Goal: Task Accomplishment & Management: Use online tool/utility

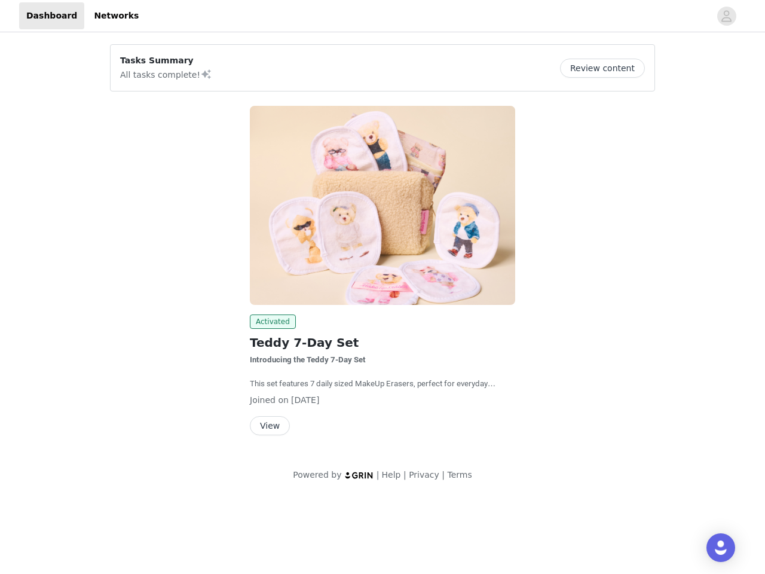
click at [383, 248] on img at bounding box center [382, 205] width 265 height 199
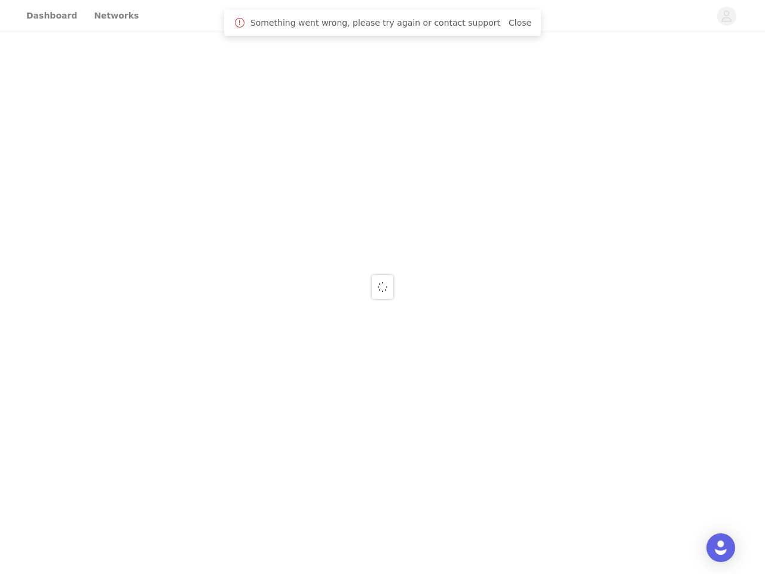
click at [727, 16] on div at bounding box center [382, 287] width 765 height 574
click at [607, 68] on div at bounding box center [382, 287] width 765 height 574
click at [383, 205] on div at bounding box center [382, 287] width 765 height 574
click at [271, 322] on div at bounding box center [382, 287] width 765 height 574
click at [269, 426] on div at bounding box center [382, 287] width 765 height 574
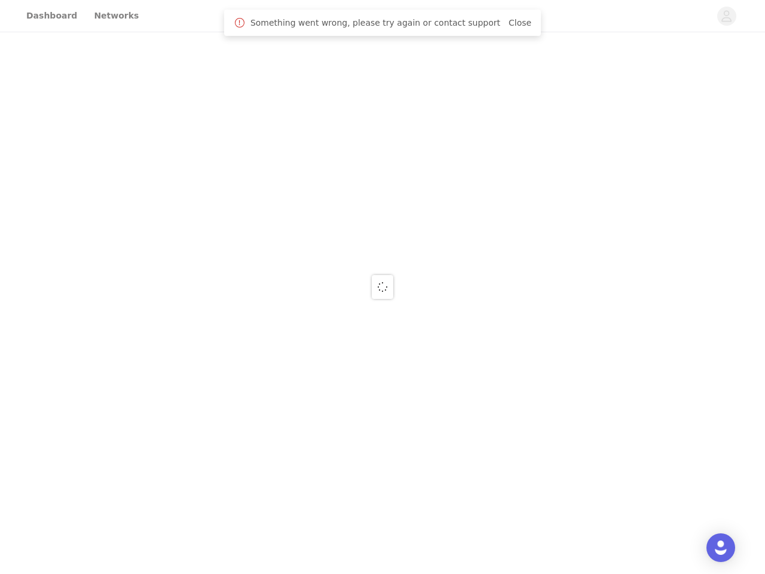
click at [721, 548] on img "Open Intercom Messenger" at bounding box center [721, 547] width 14 height 14
